Goal: Navigation & Orientation: Find specific page/section

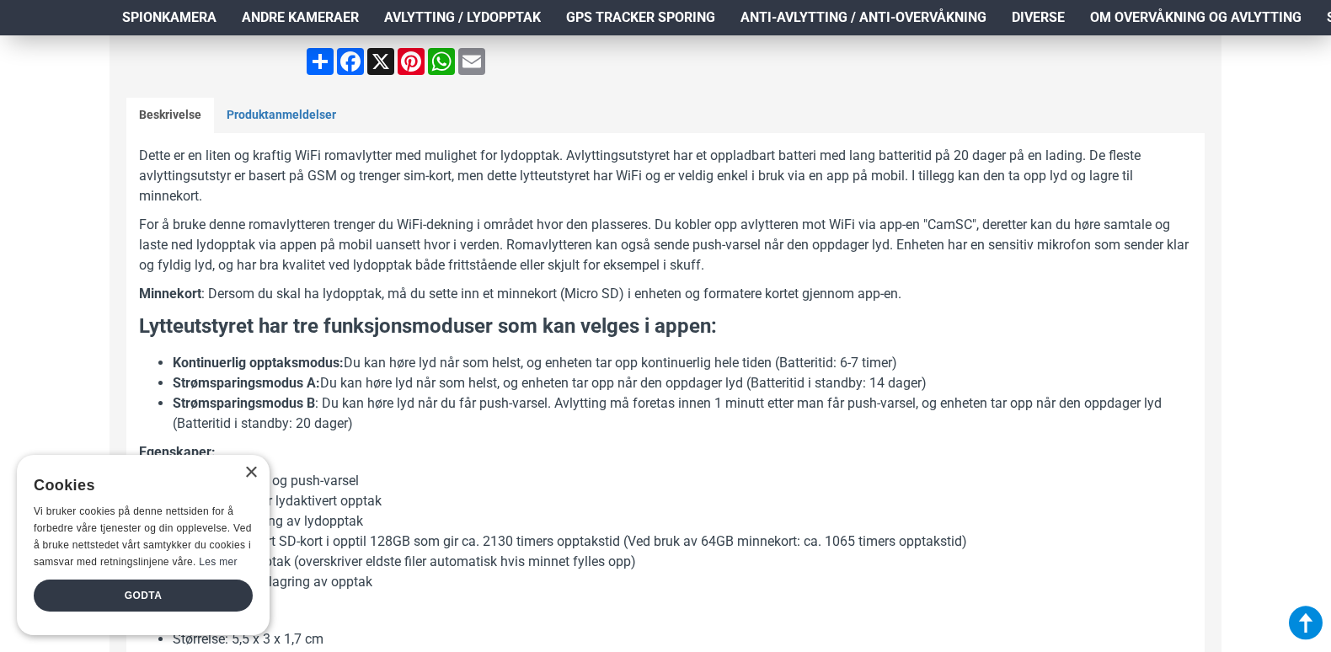
scroll to position [741, 0]
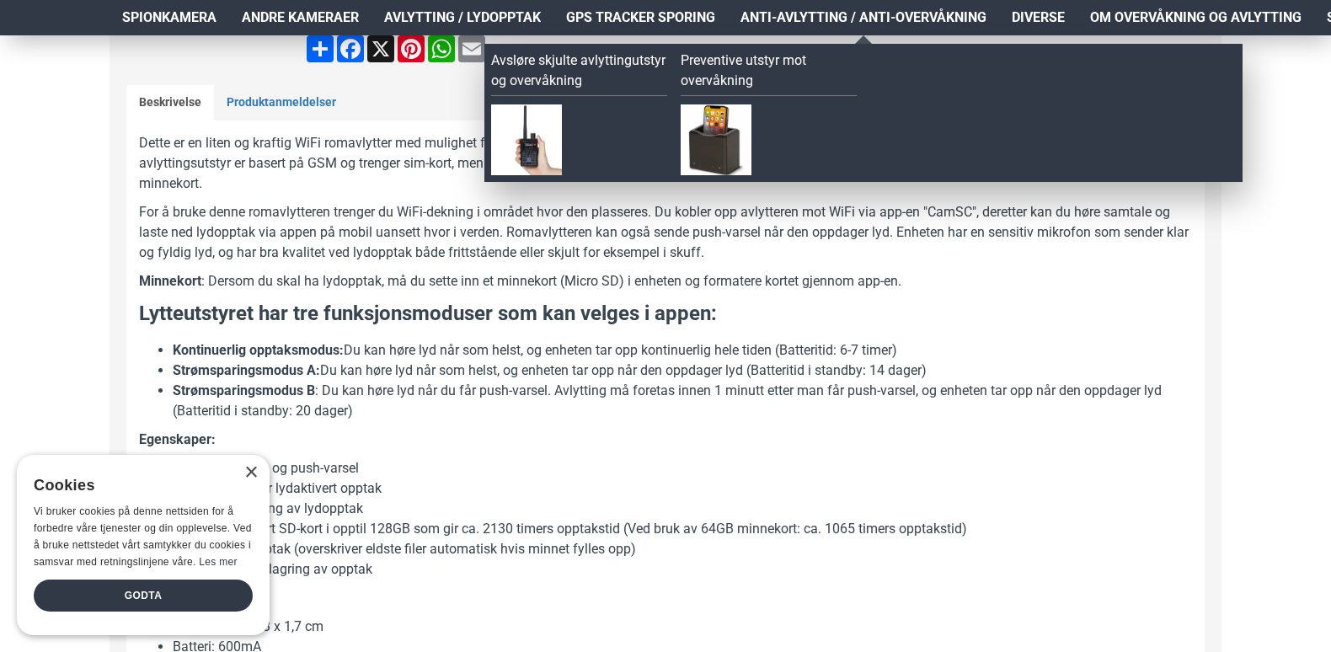
click at [789, 18] on span "Anti-avlytting / Anti-overvåkning" at bounding box center [863, 18] width 246 height 20
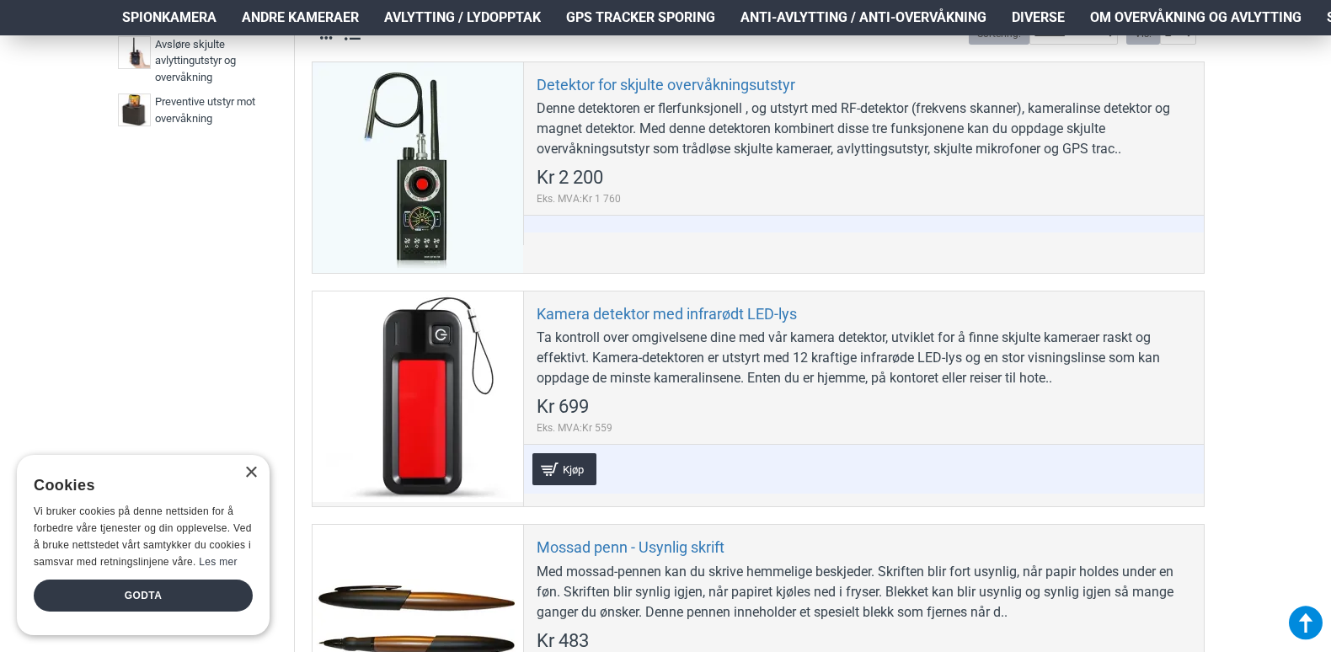
scroll to position [451, 0]
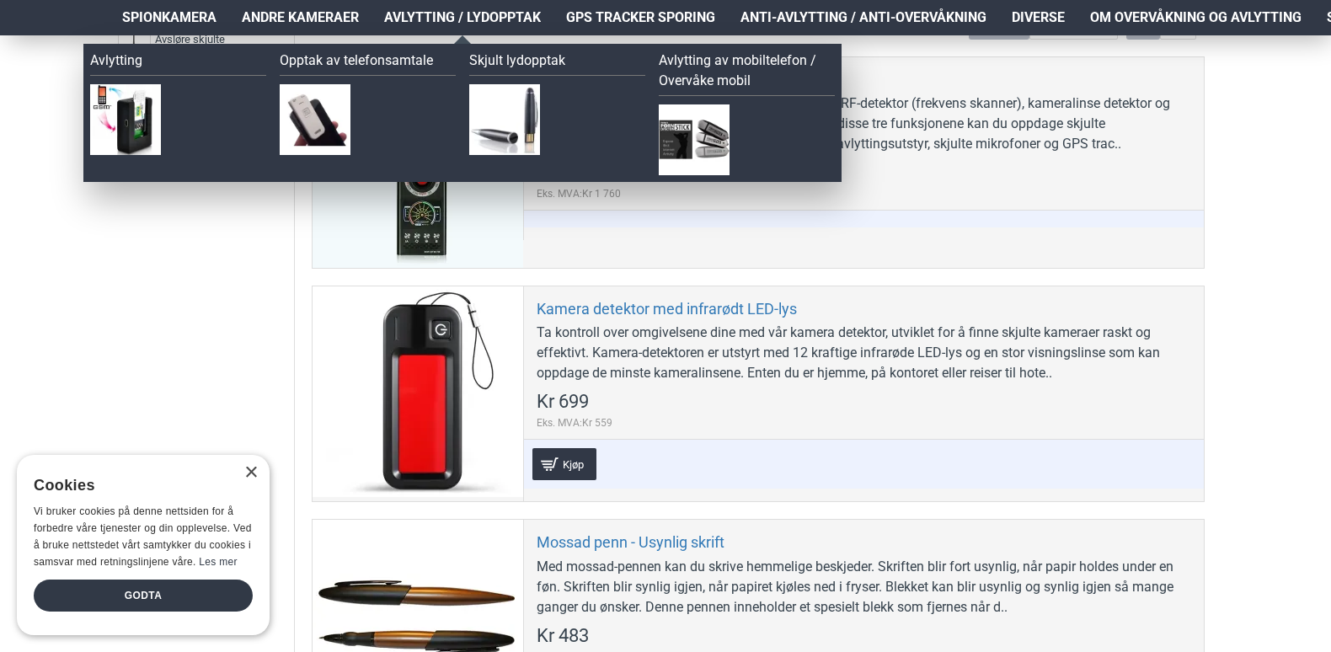
click at [442, 14] on span "Avlytting / Lydopptak" at bounding box center [462, 18] width 157 height 20
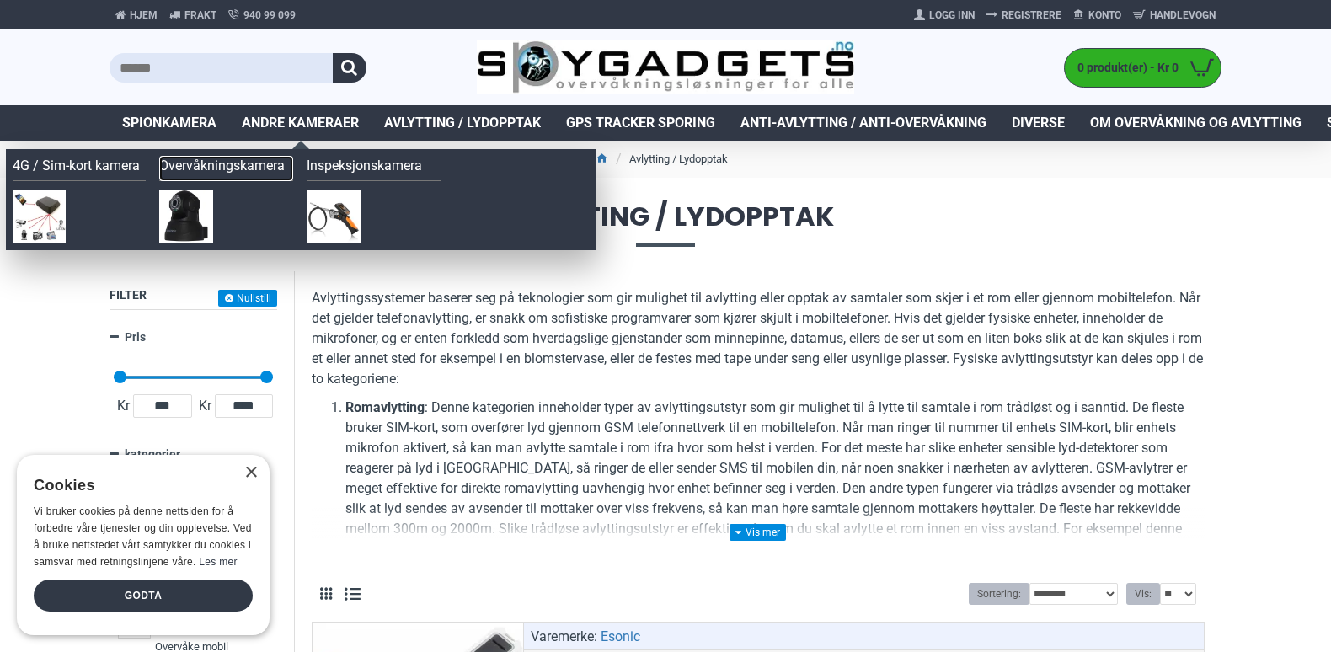
click at [267, 170] on link "Overvåkningskamera" at bounding box center [226, 168] width 134 height 25
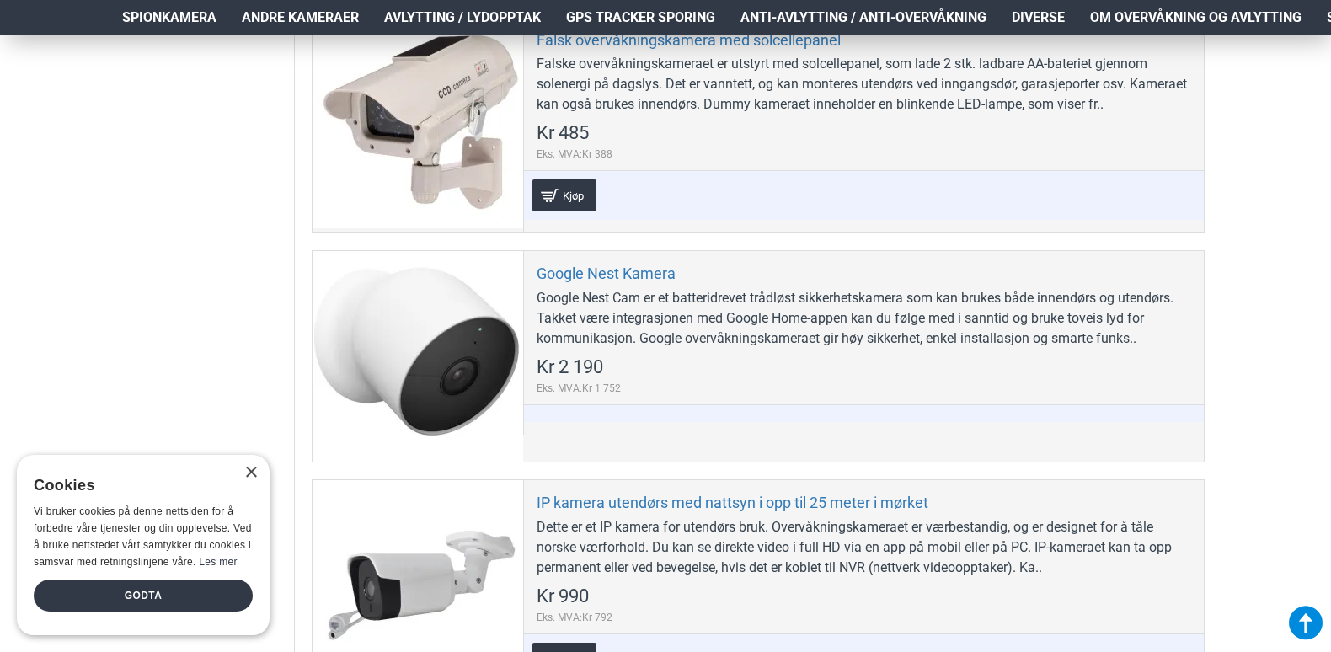
scroll to position [890, 0]
